Goal: Information Seeking & Learning: Learn about a topic

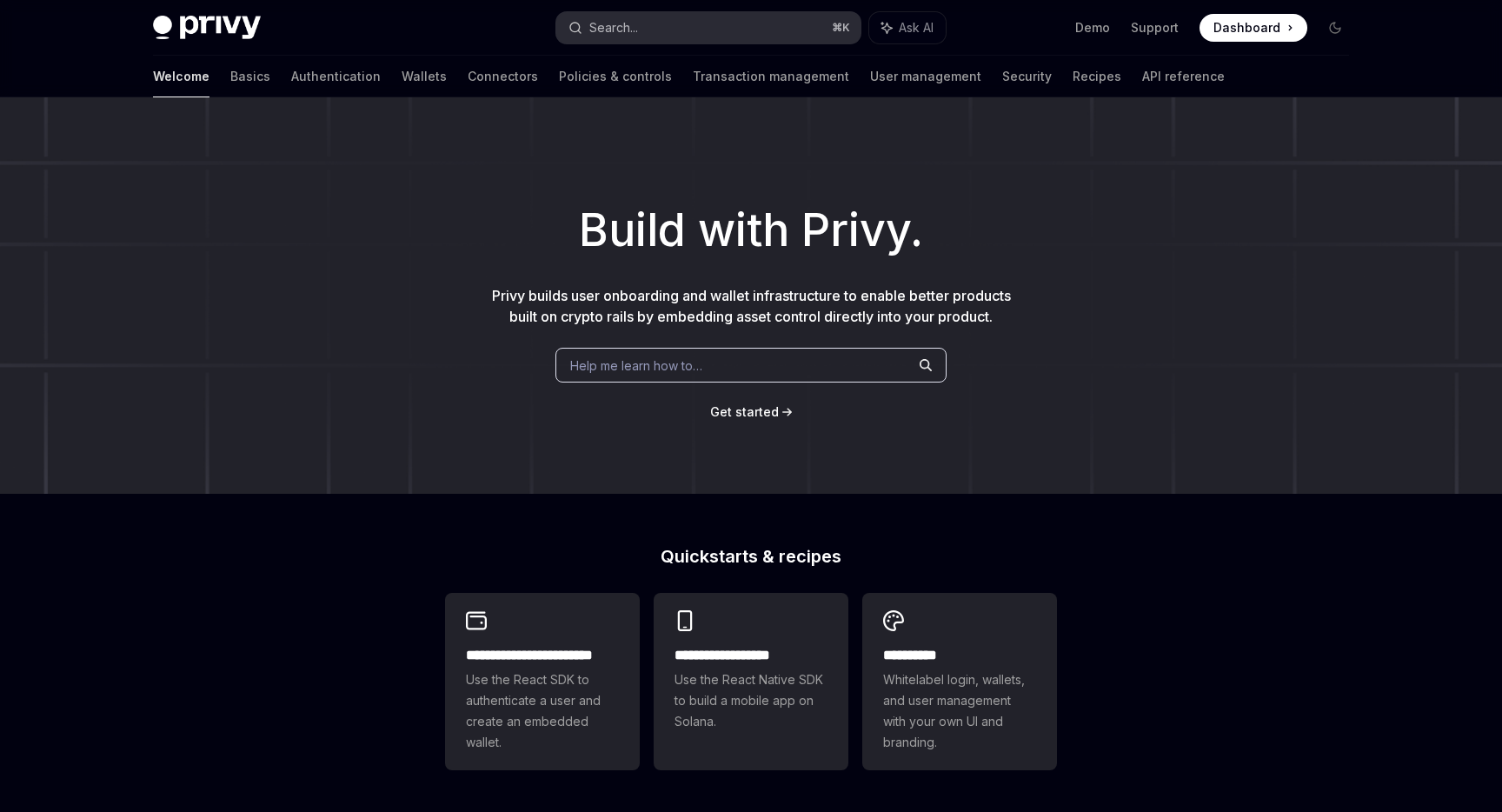
click at [647, 30] on button "Search... ⌘ K" at bounding box center [709, 28] width 304 height 32
type textarea "*"
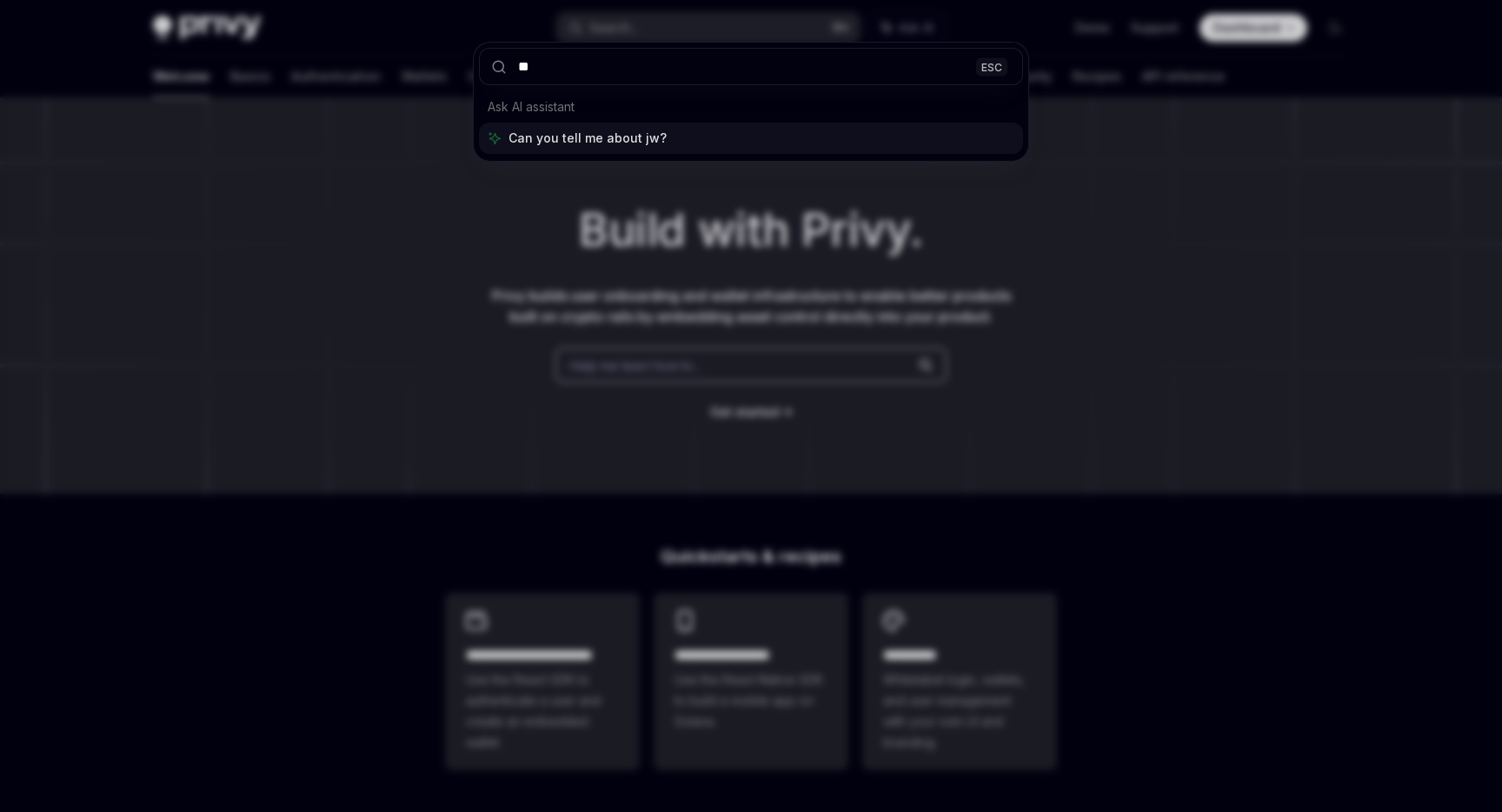
type input "***"
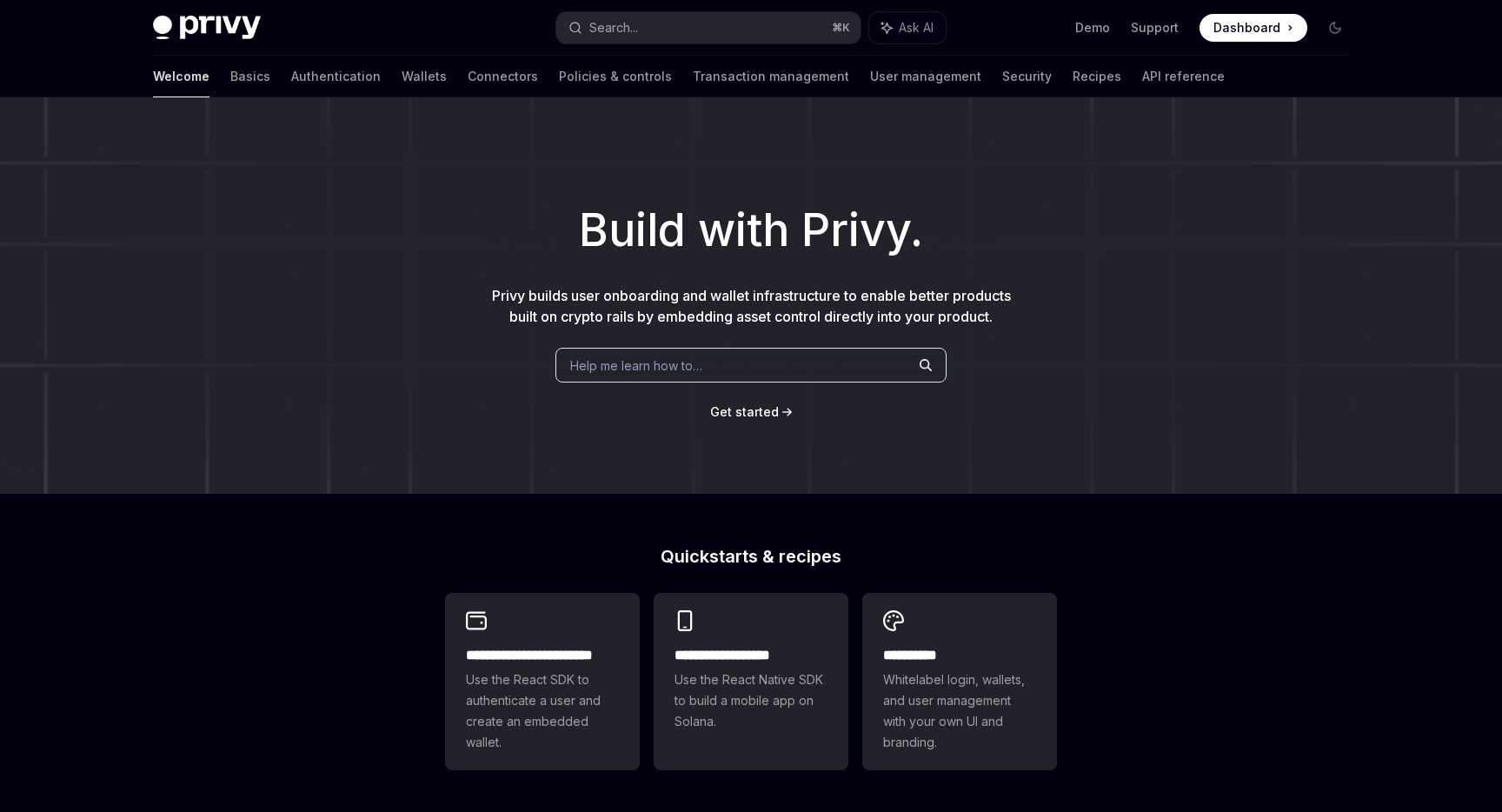
type textarea "*"
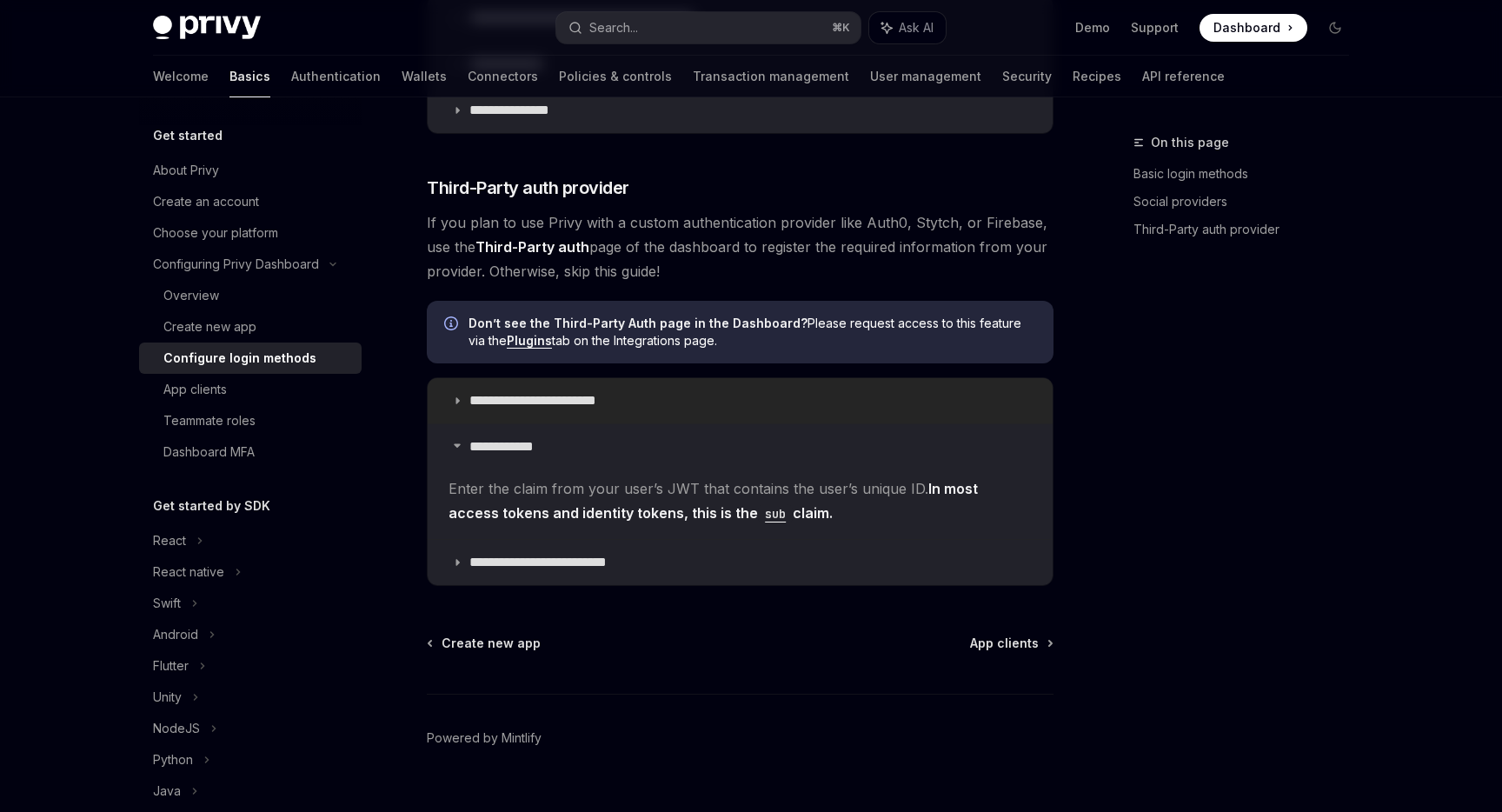
scroll to position [874, 0]
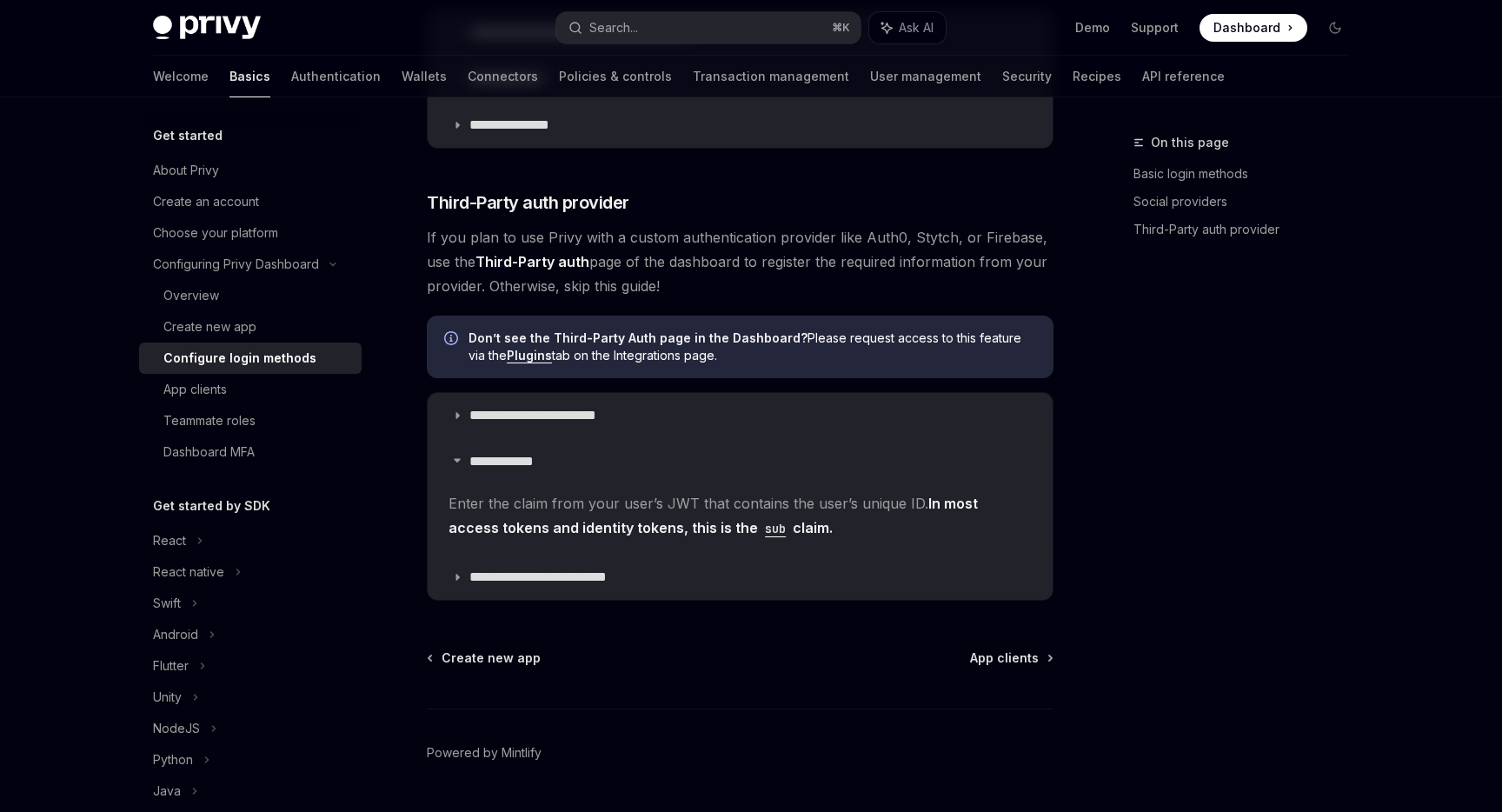
click at [544, 266] on strong "Third-Party auth" at bounding box center [532, 261] width 114 height 18
click at [568, 259] on strong "Third-Party auth" at bounding box center [532, 261] width 114 height 18
click at [511, 259] on strong "Third-Party auth" at bounding box center [532, 261] width 114 height 18
click at [570, 260] on strong "Third-Party auth" at bounding box center [532, 261] width 114 height 18
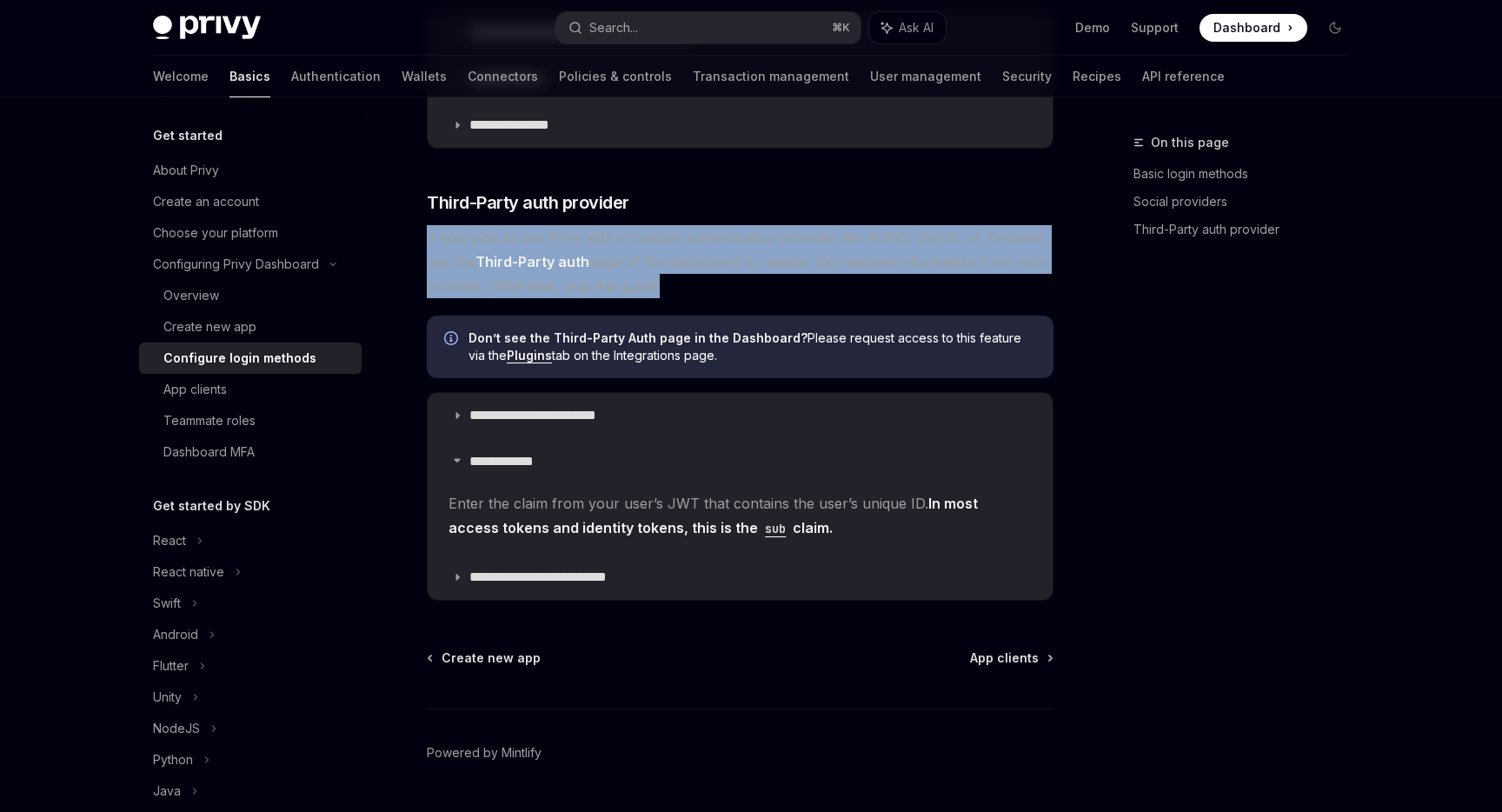
click at [570, 260] on strong "Third-Party auth" at bounding box center [532, 261] width 114 height 18
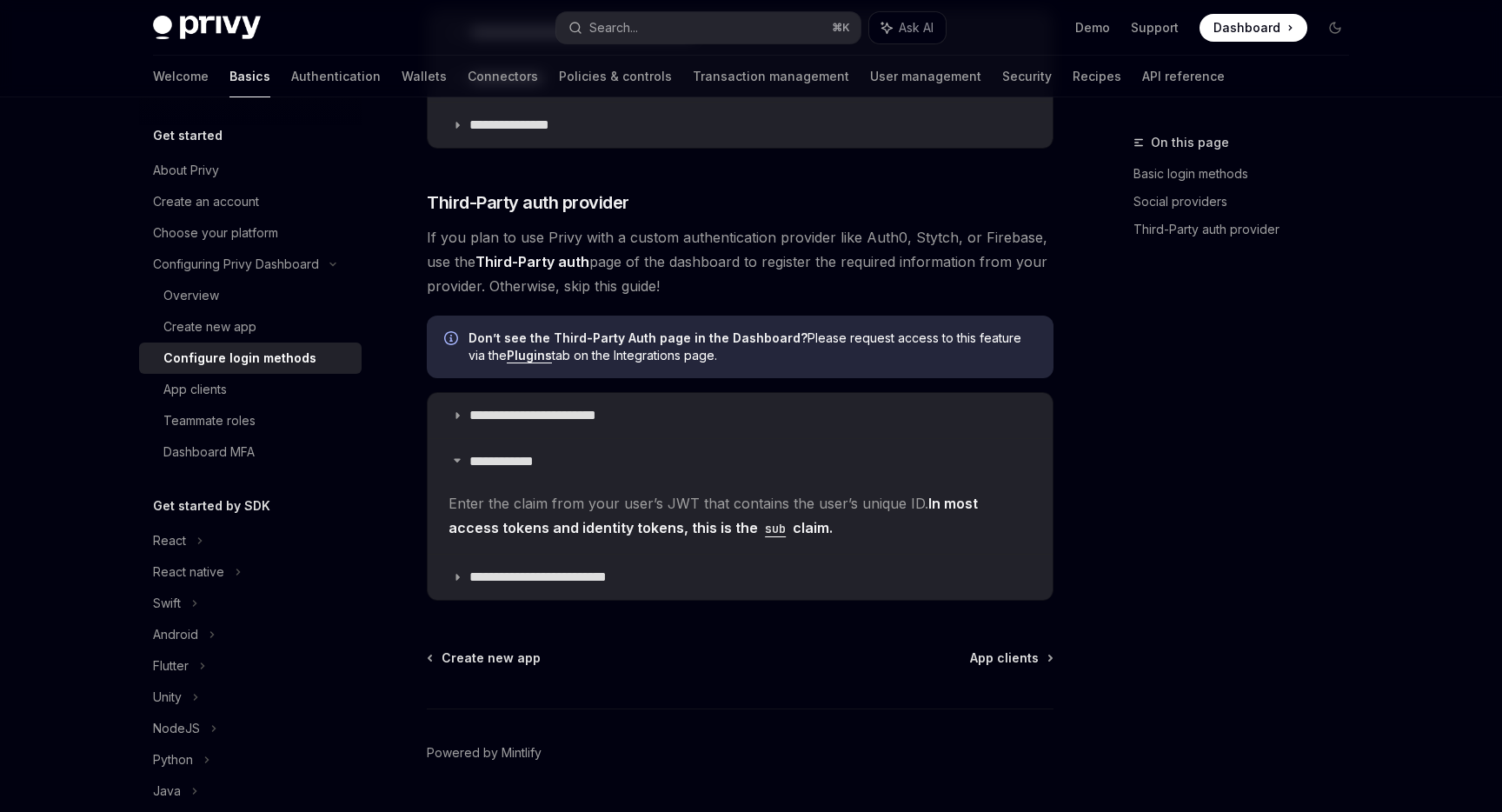
click at [632, 262] on span "If you plan to use Privy with a custom authentication provider like Auth0, Styt…" at bounding box center [739, 261] width 626 height 73
click at [510, 360] on link "Plugins" at bounding box center [529, 355] width 45 height 16
